Goal: Communication & Community: Answer question/provide support

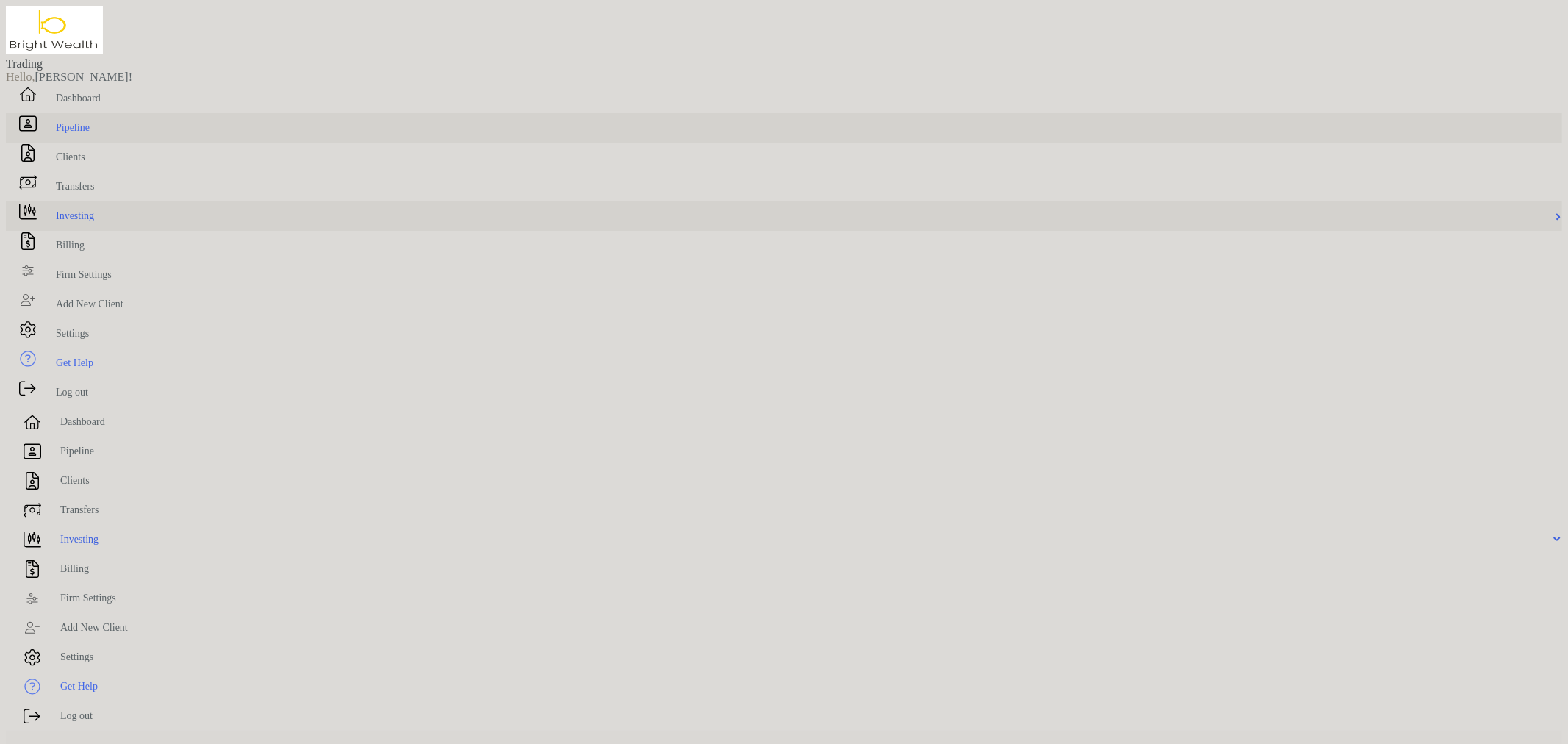
click at [67, 133] on span "Pipeline" at bounding box center [73, 127] width 34 height 11
type input "*****"
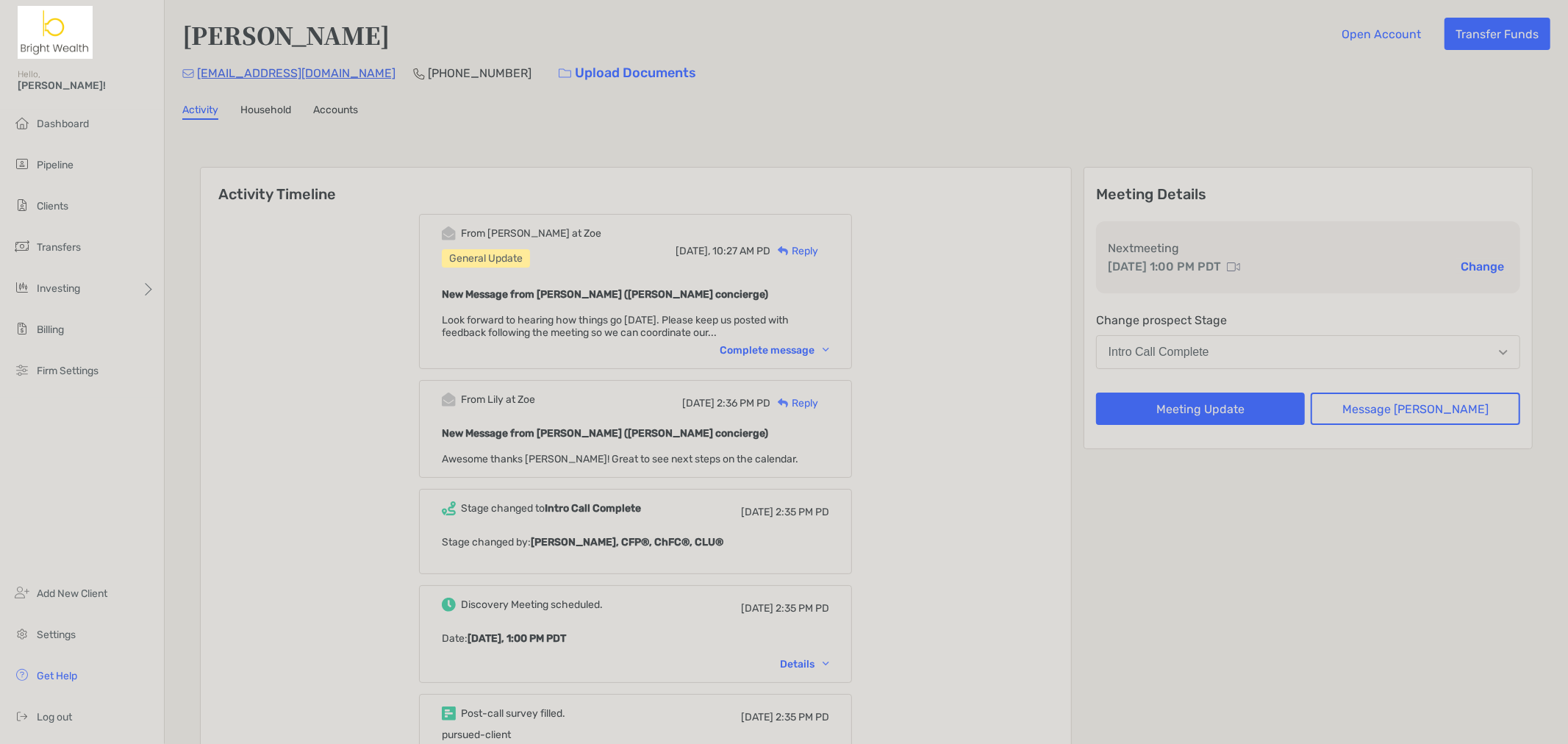
click at [811, 348] on div "Complete message" at bounding box center [774, 350] width 109 height 13
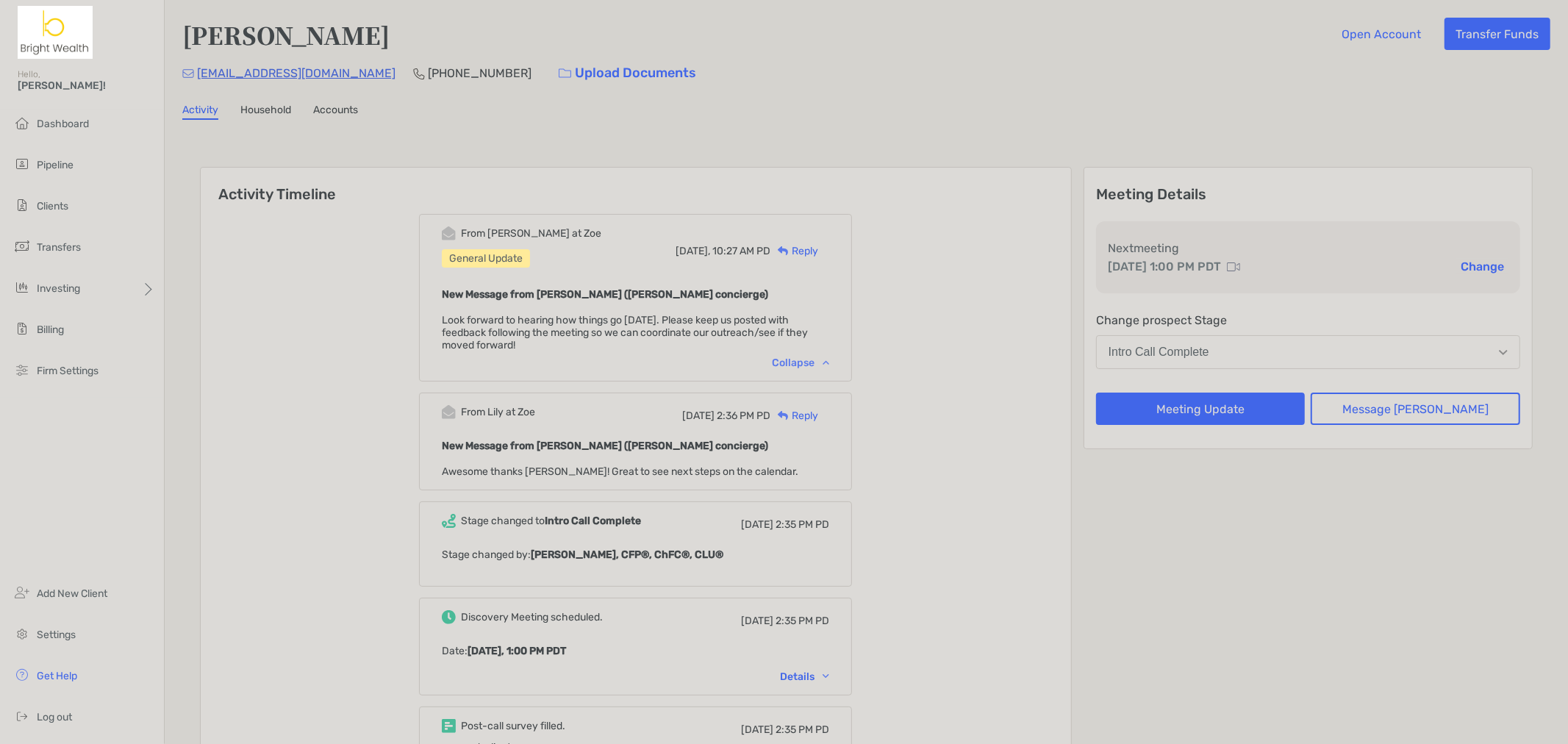
click at [815, 366] on div "From Matthew at Zoe General Update Today, 10:27 AM PD Reply New Message from Ma…" at bounding box center [636, 298] width 433 height 168
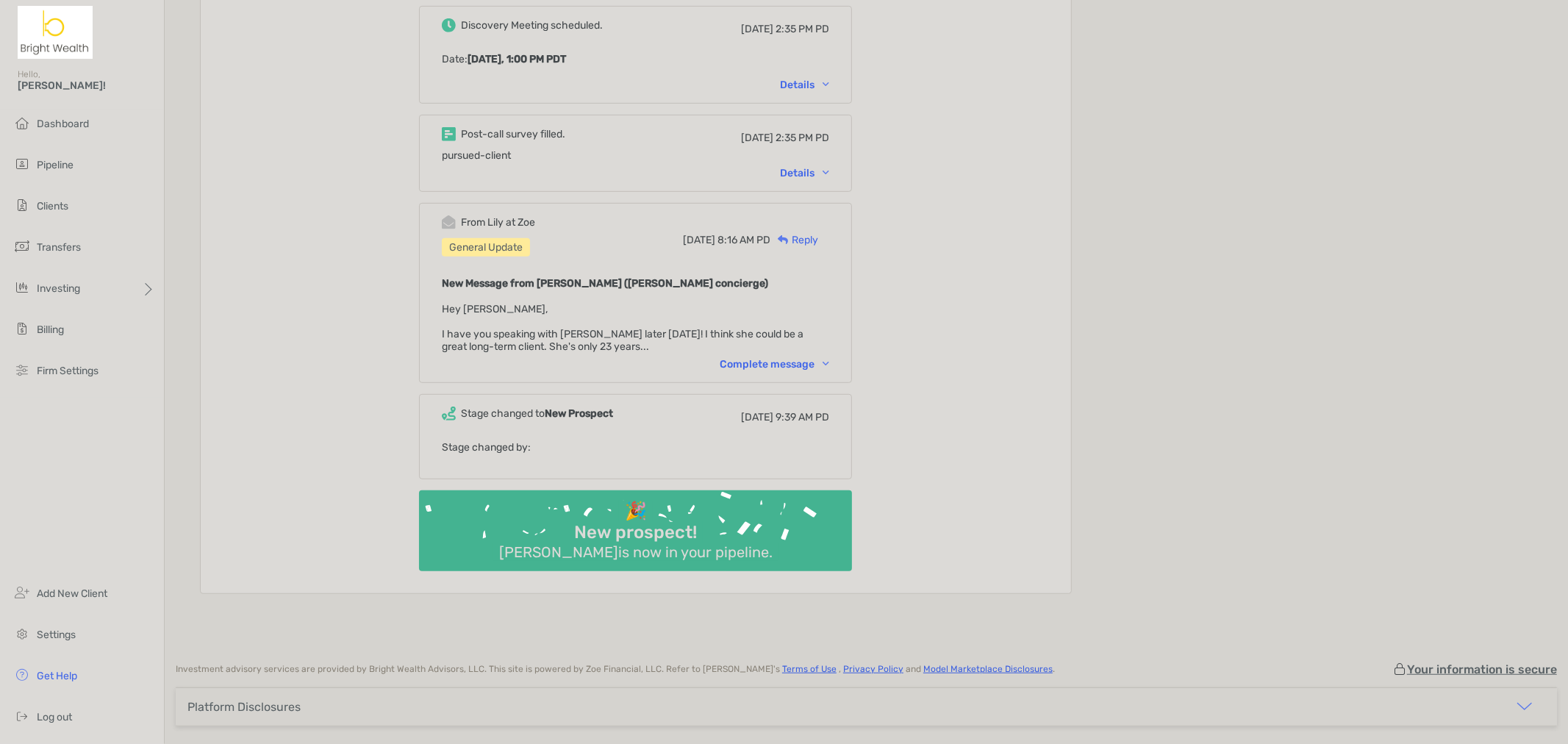
scroll to position [638, 0]
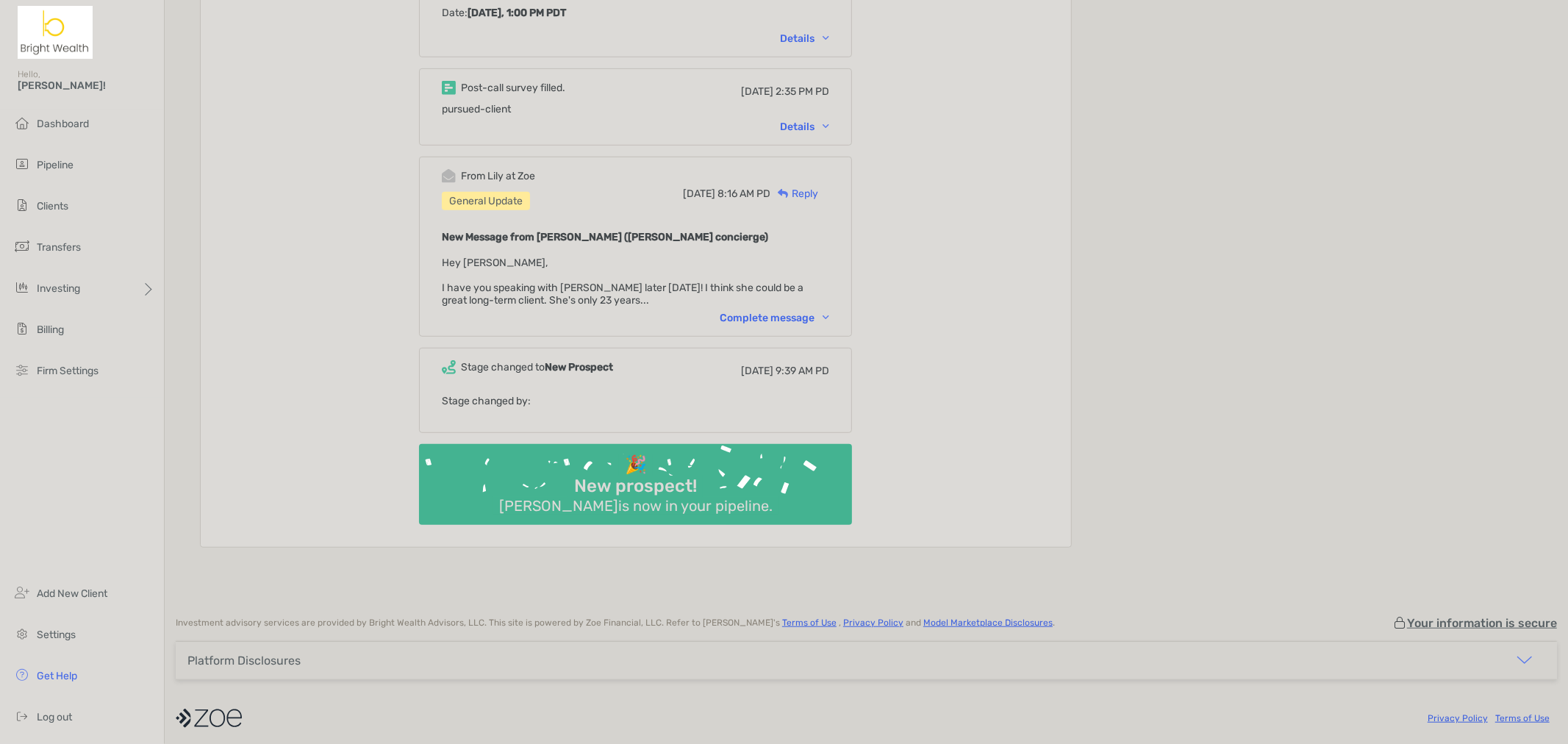
click at [798, 315] on div "Complete message" at bounding box center [774, 317] width 109 height 13
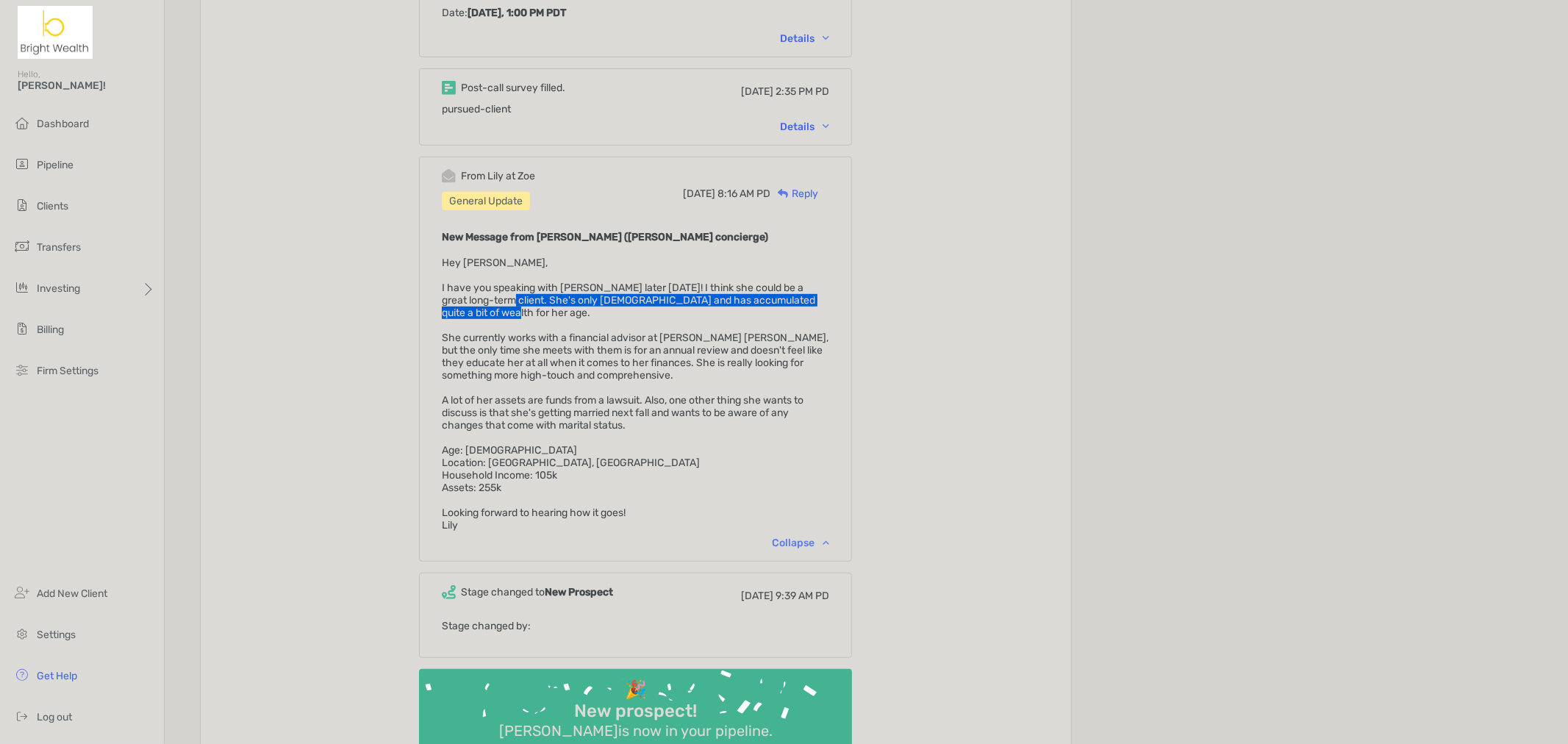
drag, startPoint x: 505, startPoint y: 292, endPoint x: 630, endPoint y: 304, distance: 125.6
click at [630, 304] on div "New Message from Lily Kraus (Zoe concierge) Hey Henry, I have you speaking with…" at bounding box center [636, 380] width 388 height 304
